Goal: Complete application form

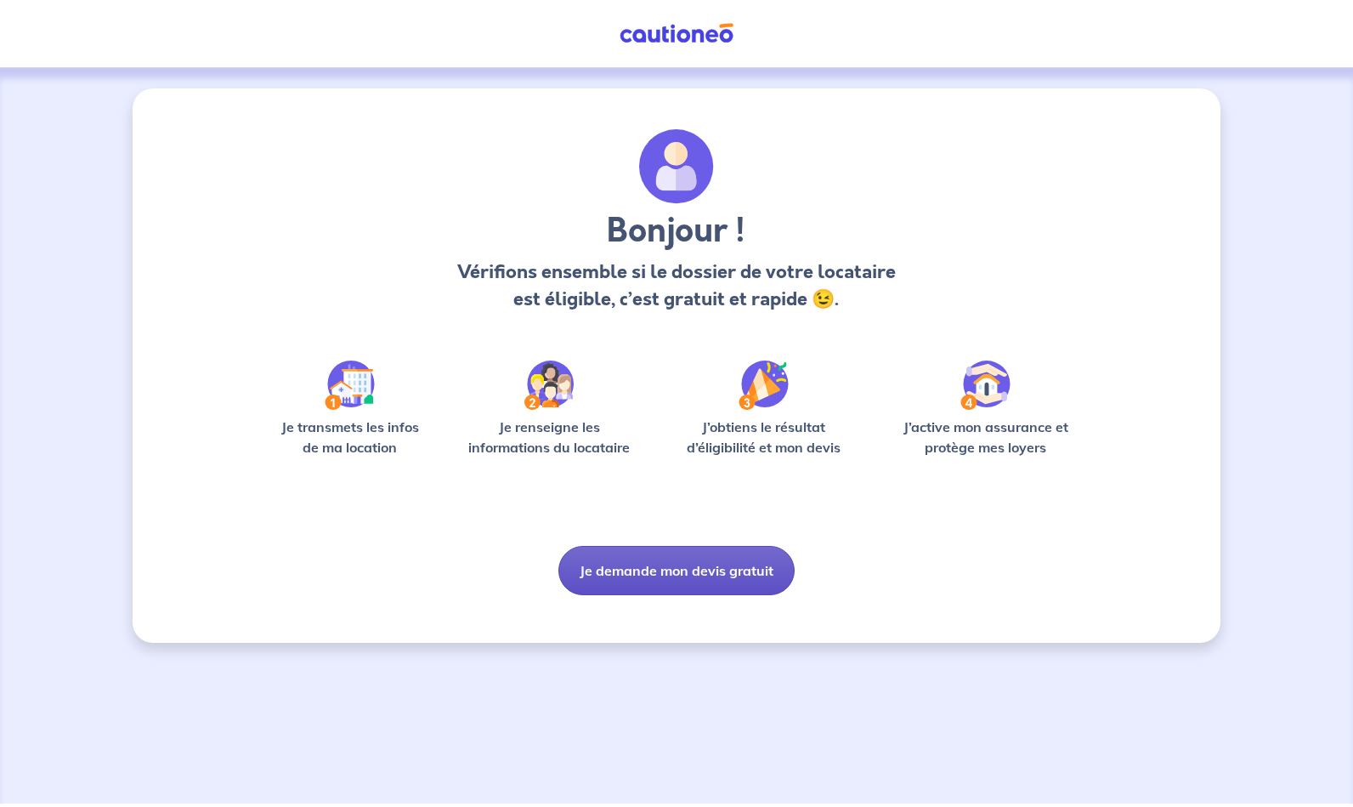
click at [747, 576] on button "Je demande mon devis gratuit" at bounding box center [676, 570] width 236 height 49
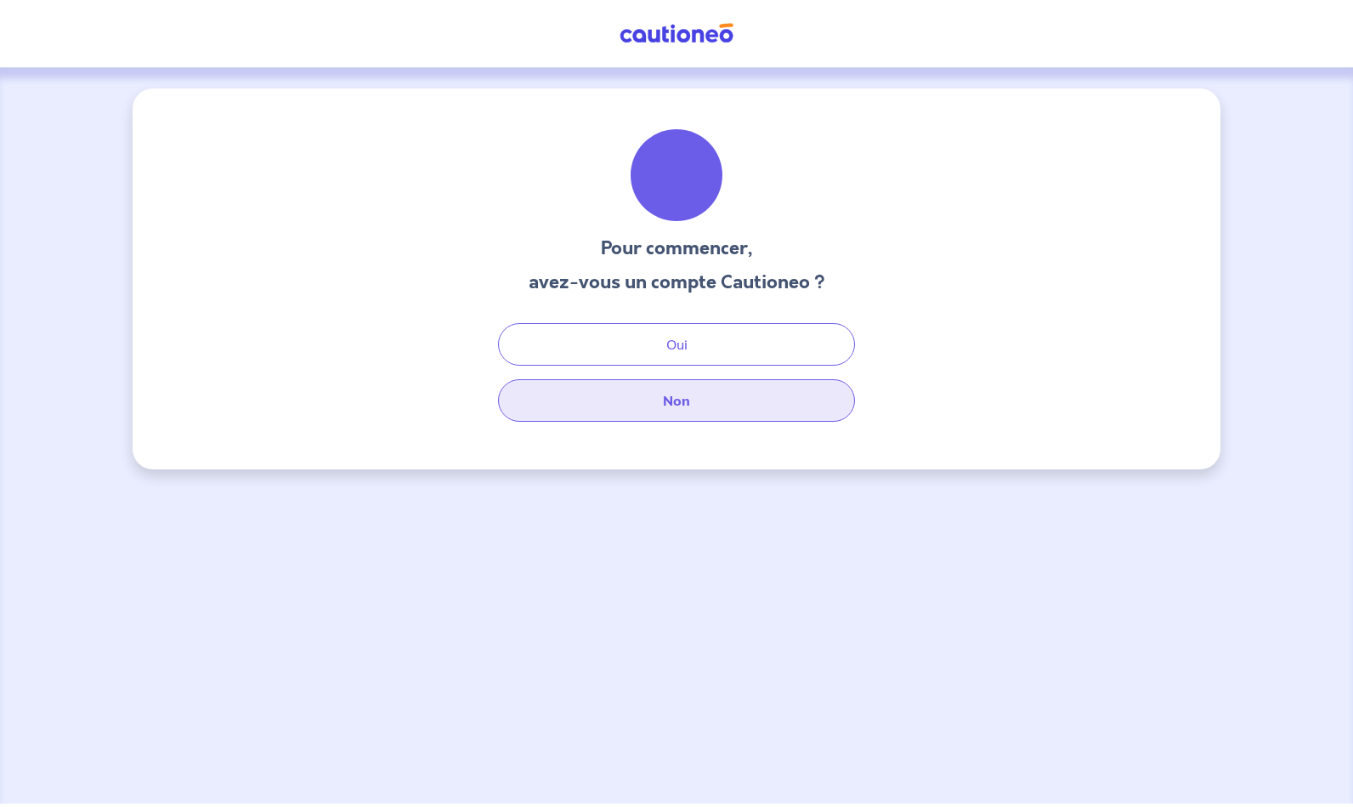
click at [688, 400] on button "Non" at bounding box center [676, 400] width 357 height 43
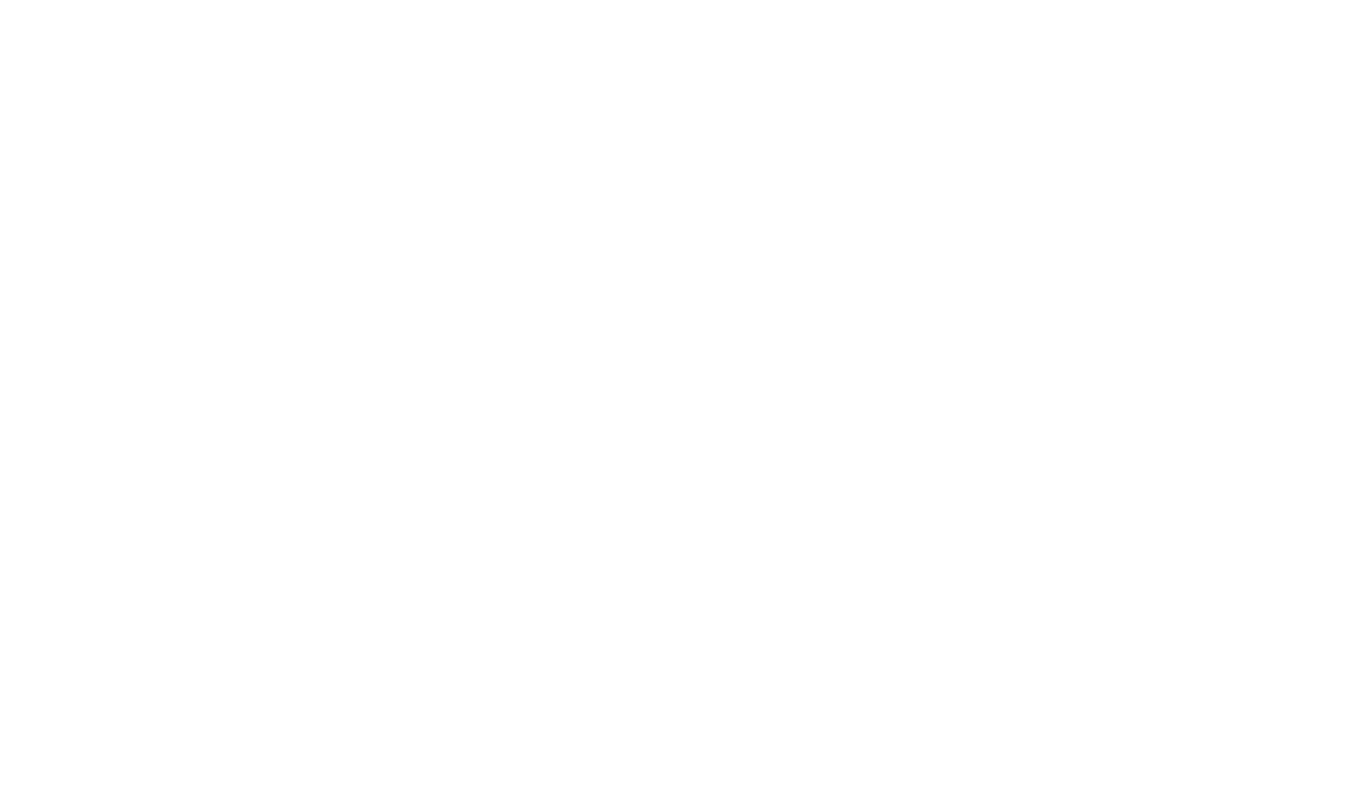
select select "FR"
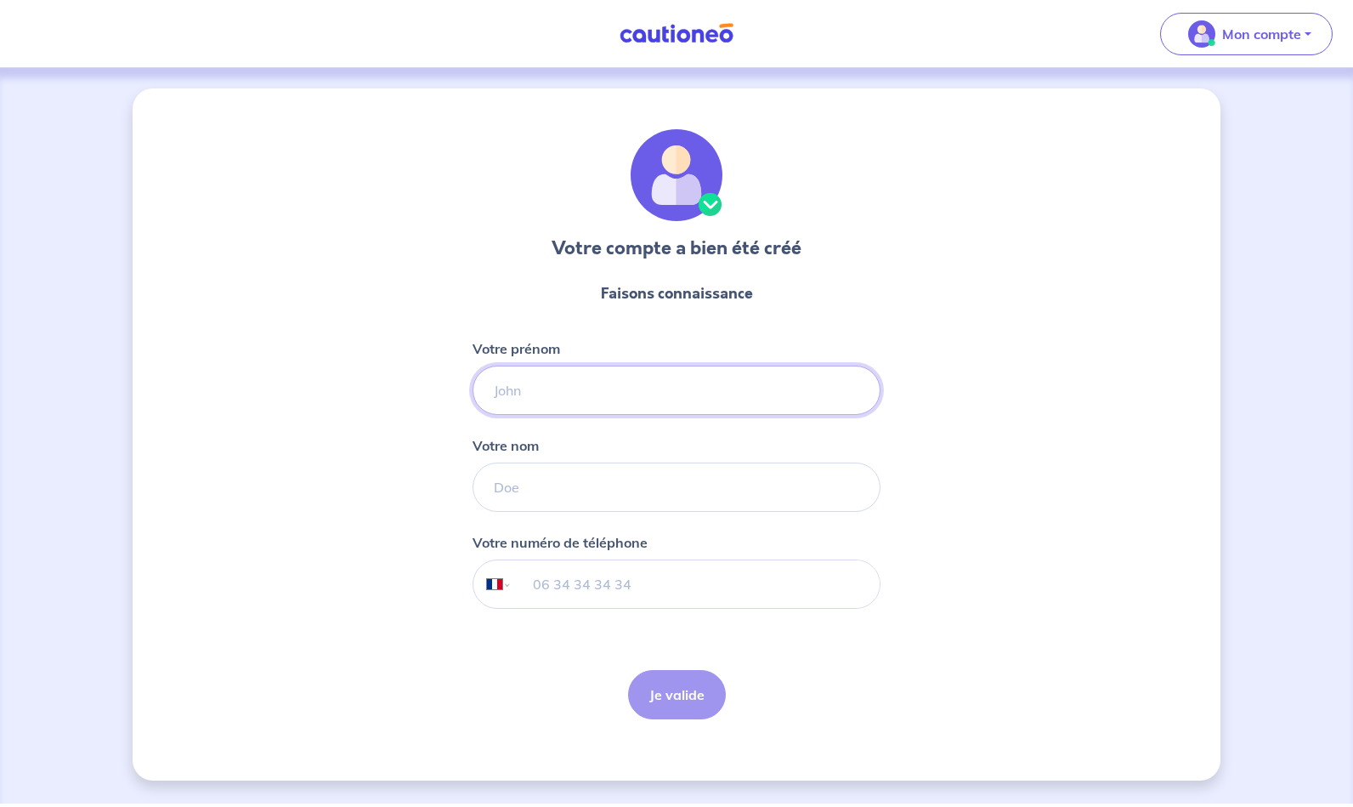
click at [596, 400] on input "Votre prénom" at bounding box center [677, 390] width 408 height 49
type input "[PERSON_NAME]"
click at [549, 581] on input "tel" at bounding box center [696, 584] width 367 height 48
type input "06 19 29 09 14"
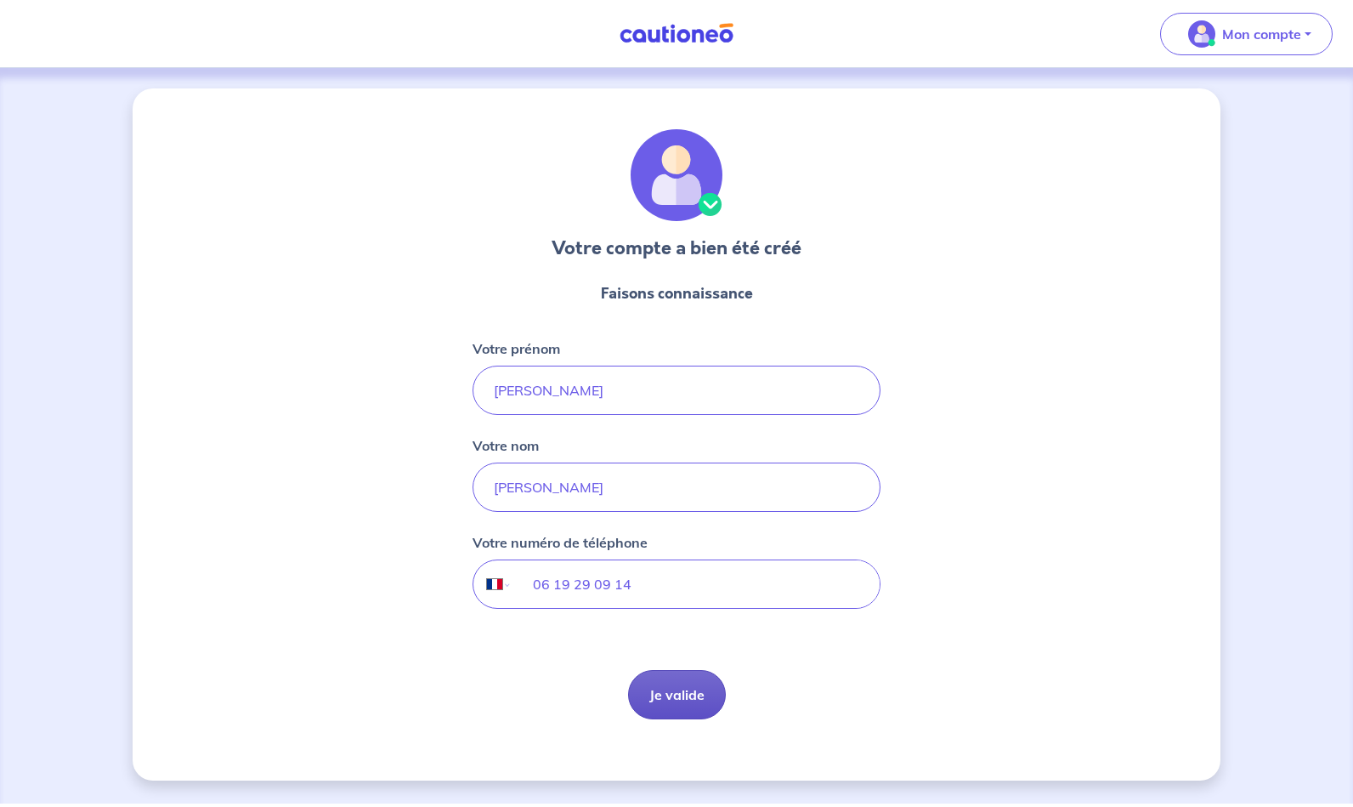
click at [688, 693] on button "Je valide" at bounding box center [677, 694] width 98 height 49
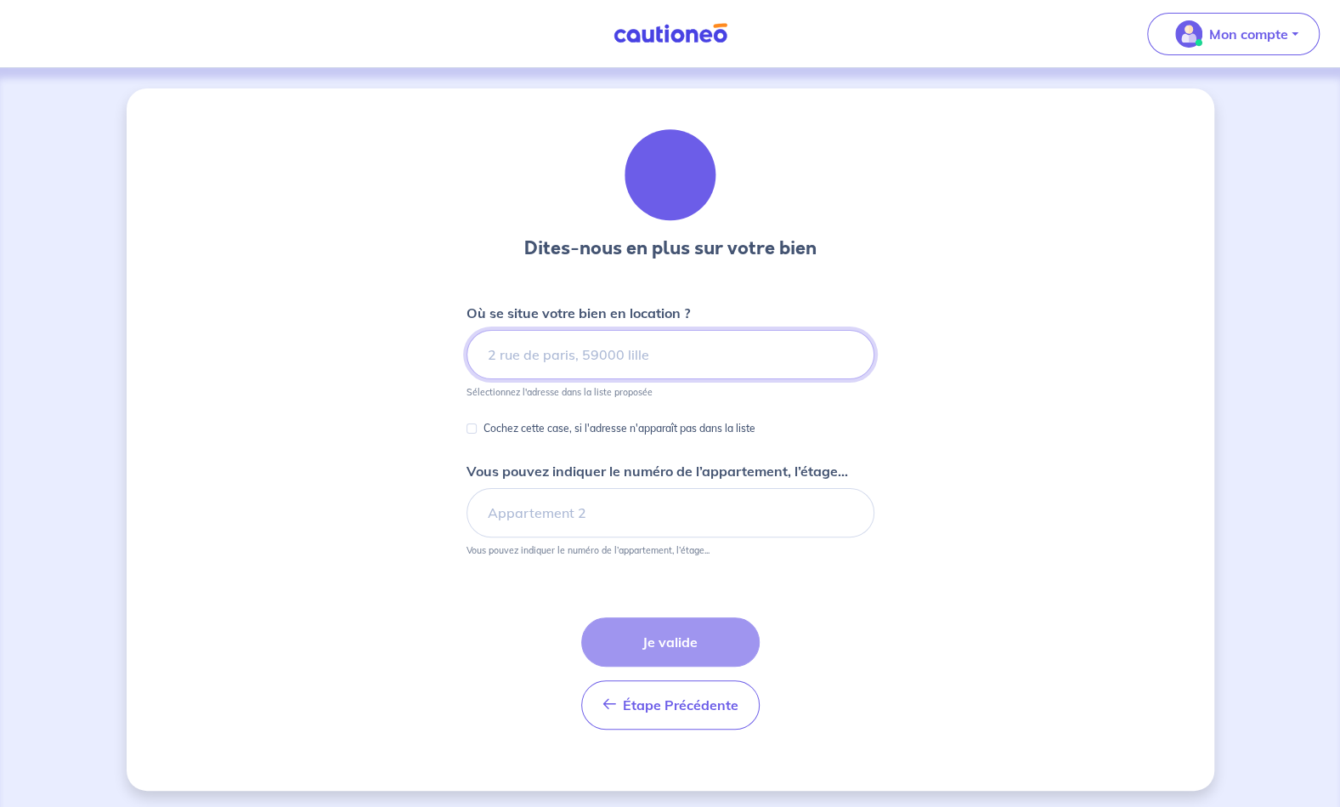
scroll to position [2, 0]
